Goal: Task Accomplishment & Management: Manage account settings

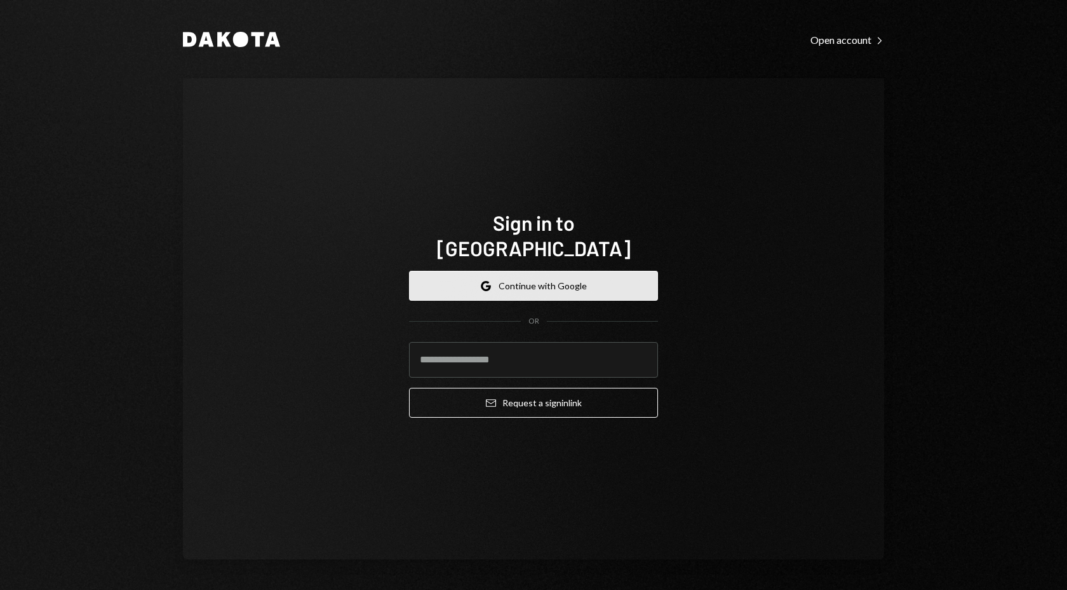
click at [625, 271] on button "Google Continue with Google" at bounding box center [533, 286] width 249 height 30
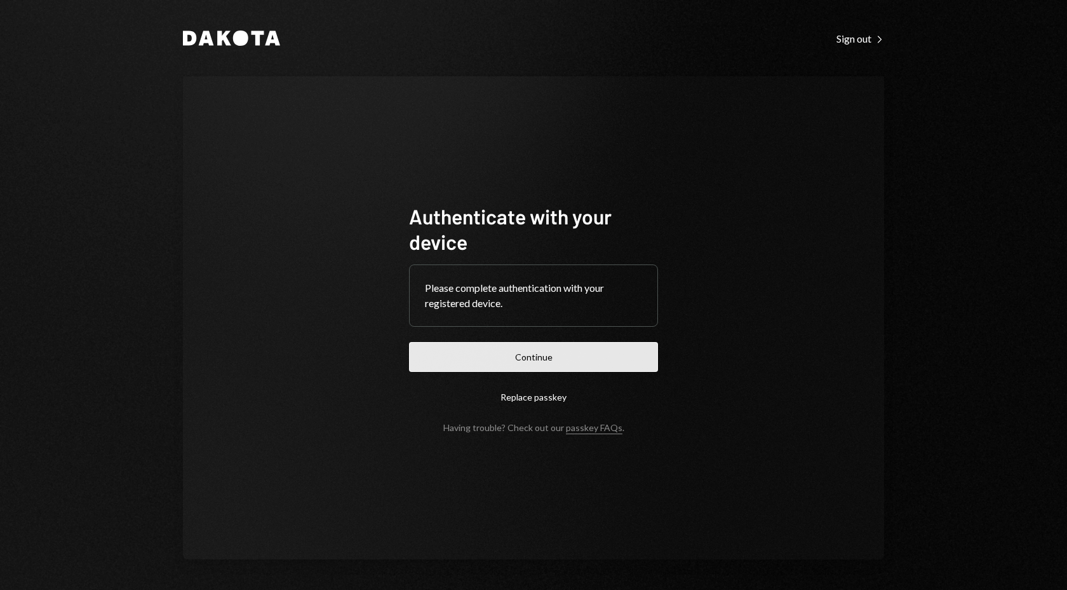
click at [569, 351] on button "Continue" at bounding box center [533, 357] width 249 height 30
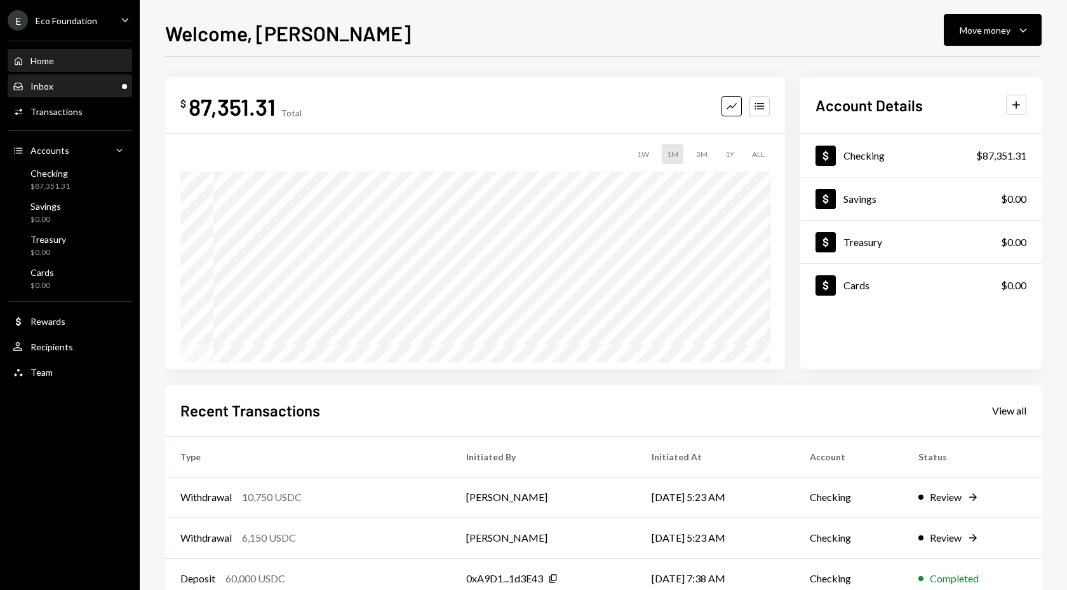
click at [75, 88] on div "Inbox Inbox" at bounding box center [70, 86] width 114 height 11
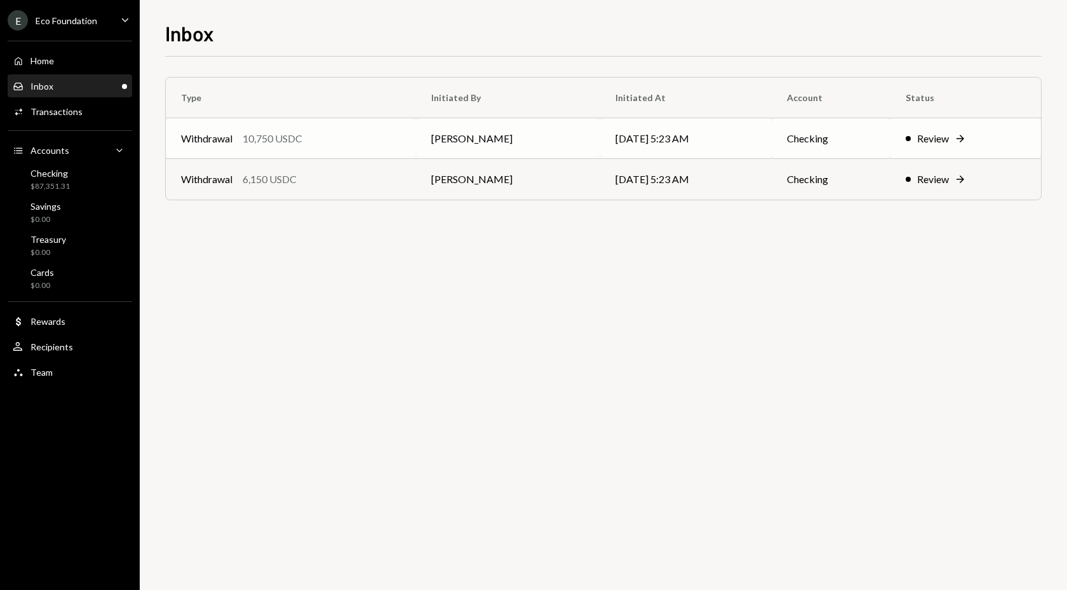
click at [919, 134] on div "Review" at bounding box center [933, 138] width 32 height 15
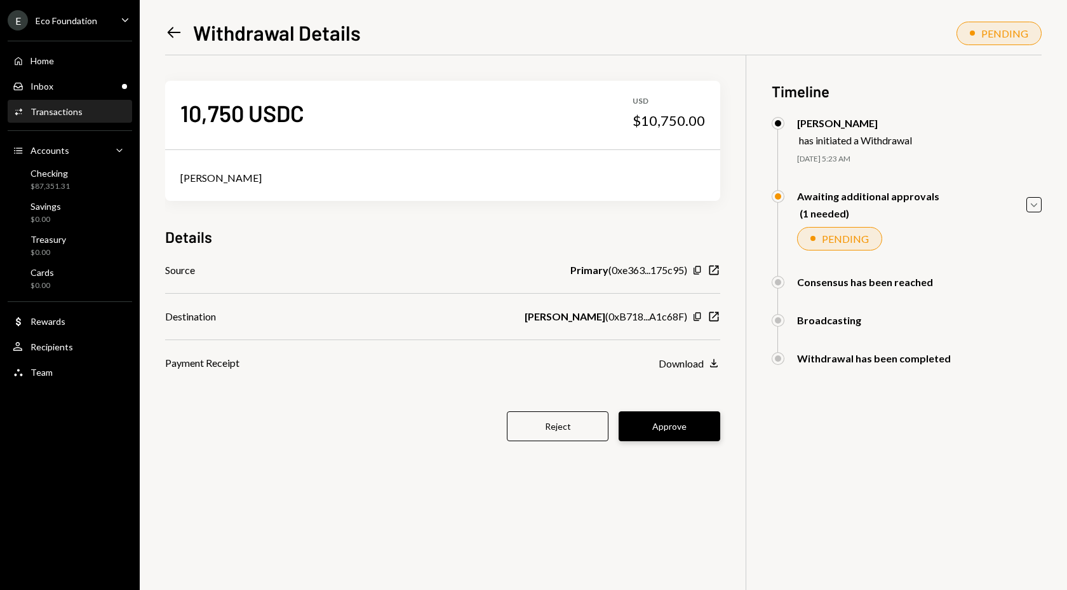
click at [681, 417] on button "Approve" at bounding box center [670, 426] width 102 height 30
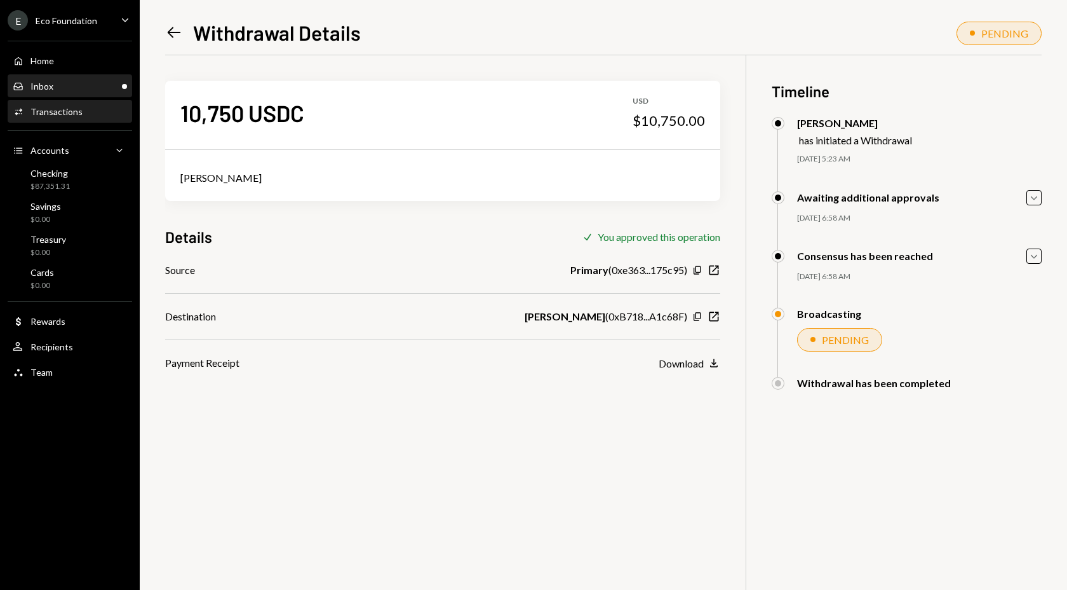
click at [76, 93] on div "Inbox Inbox" at bounding box center [70, 87] width 114 height 22
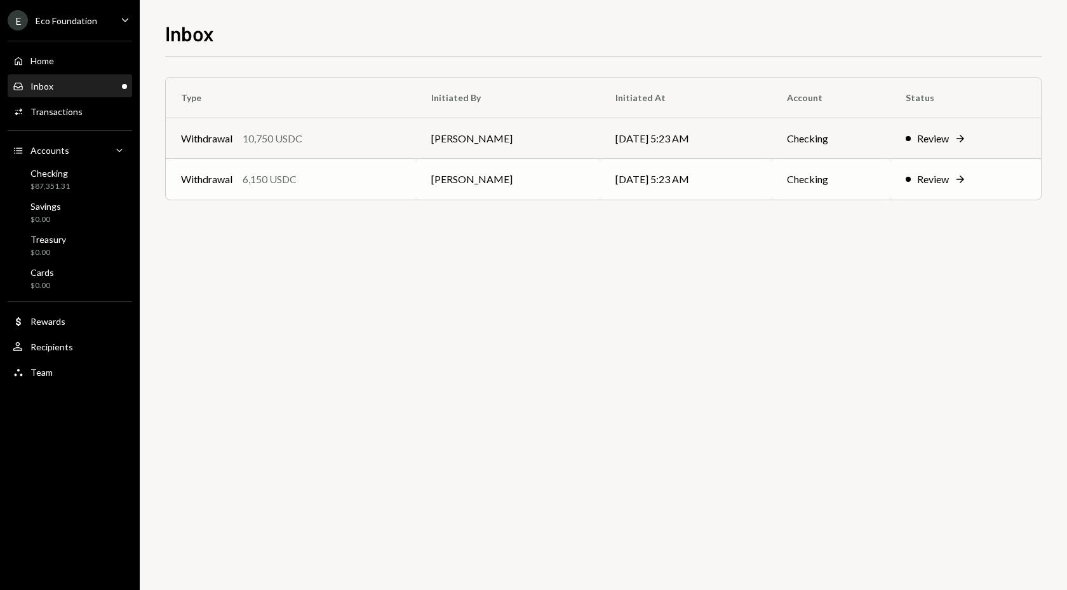
click at [950, 173] on div "Review Right Arrow" at bounding box center [966, 179] width 120 height 15
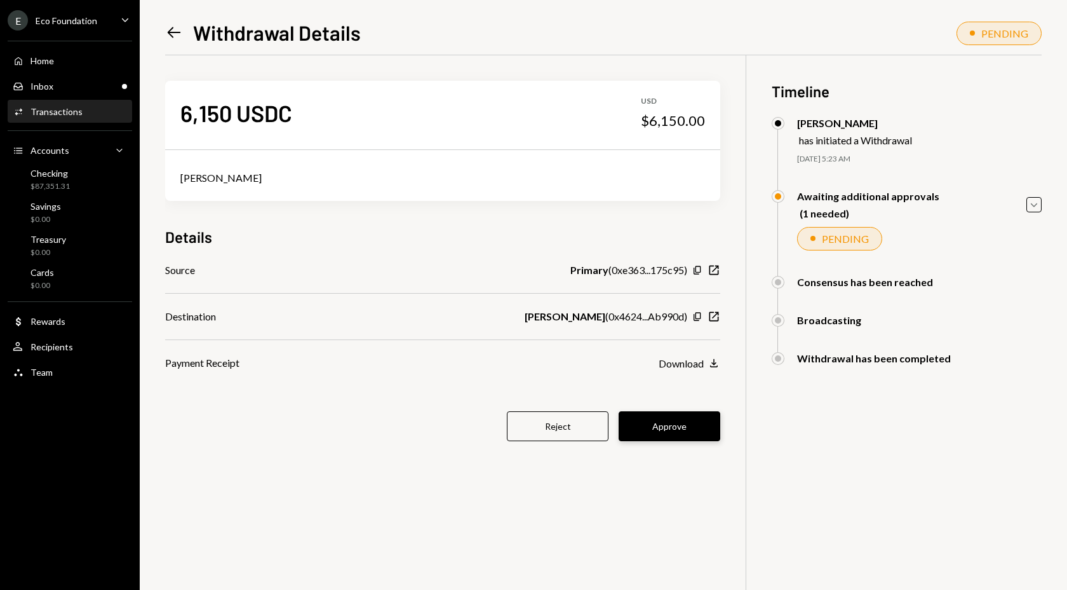
click at [682, 419] on button "Approve" at bounding box center [670, 426] width 102 height 30
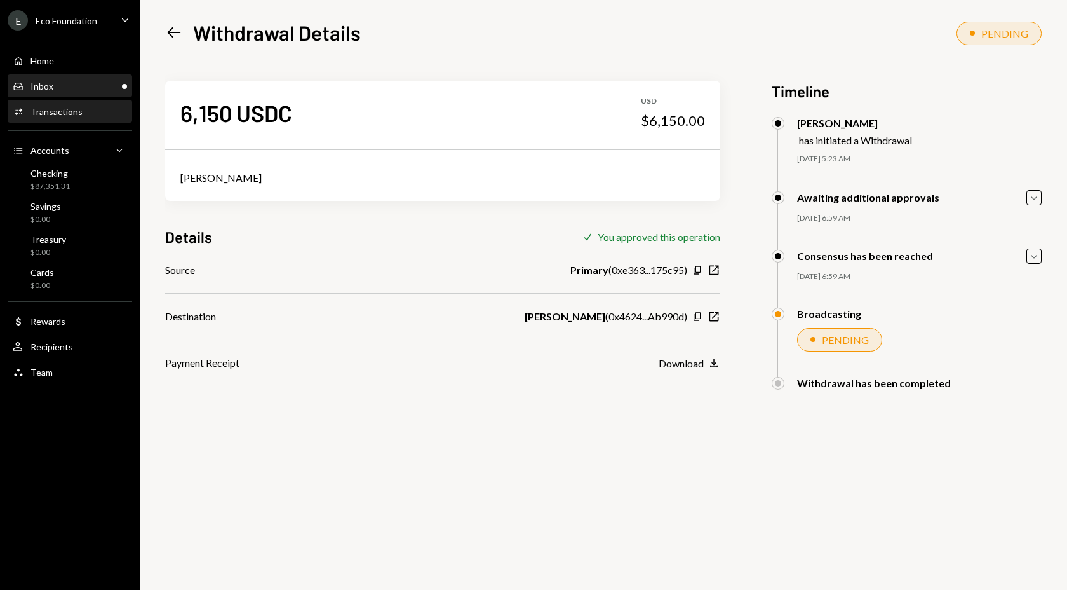
click at [69, 81] on div "Inbox Inbox" at bounding box center [70, 86] width 114 height 11
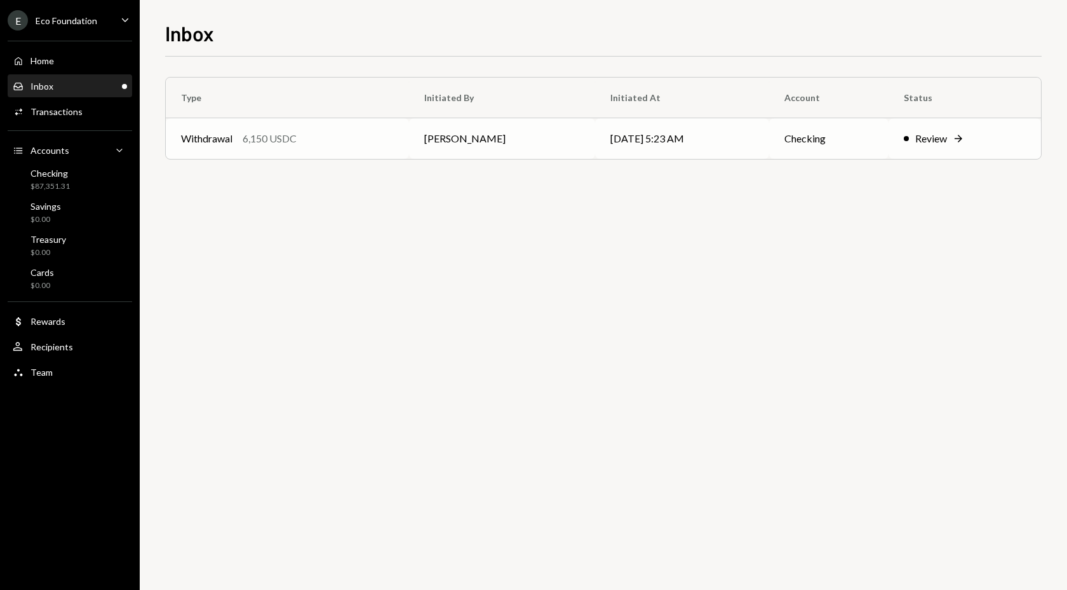
click at [904, 142] on div "Review Right Arrow" at bounding box center [965, 138] width 122 height 15
